Goal: Information Seeking & Learning: Learn about a topic

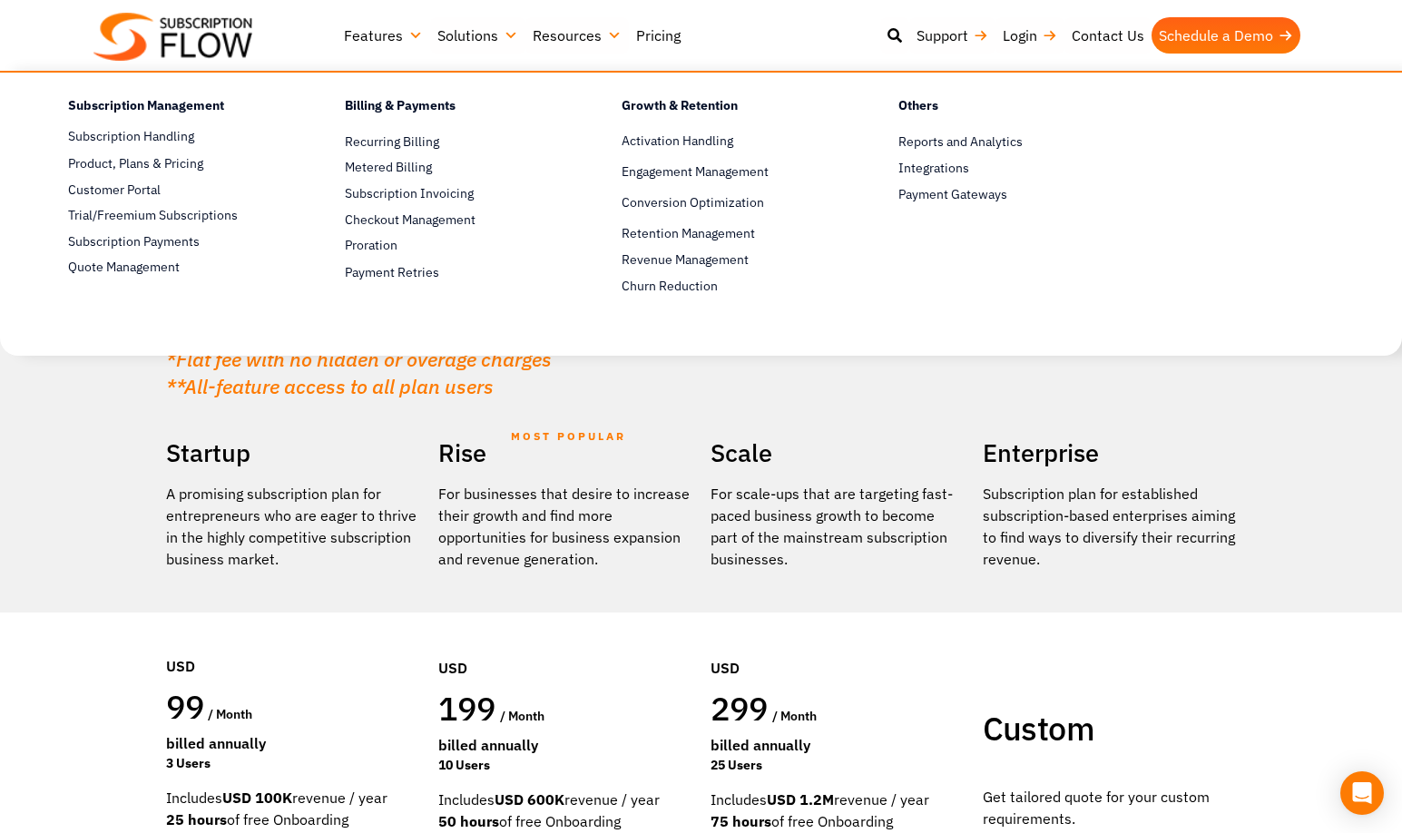
click at [378, 39] on link "Features" at bounding box center [383, 35] width 93 height 36
click at [168, 134] on link "Subscription Handling" at bounding box center [174, 137] width 213 height 22
